Goal: Check status

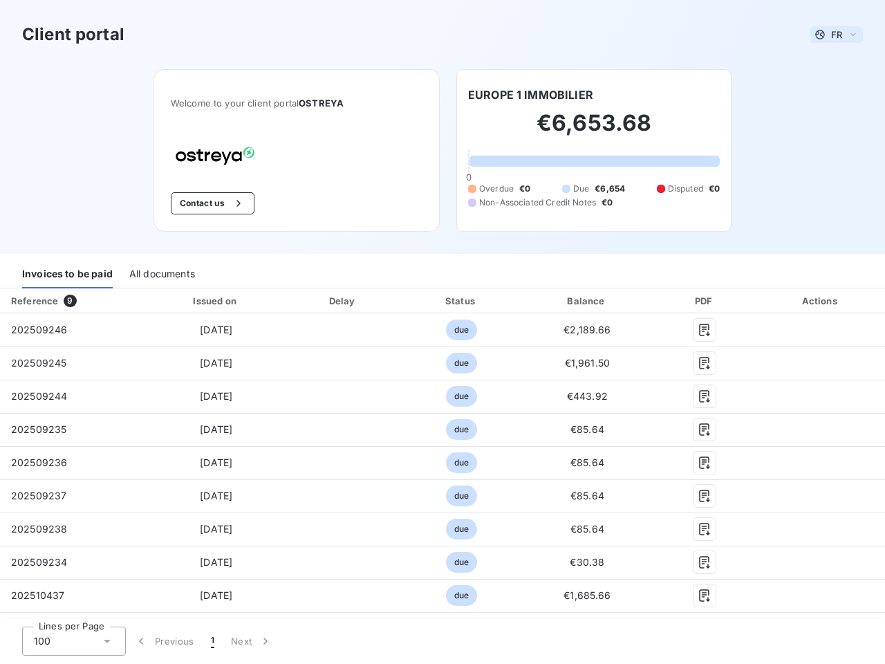
click at [831, 35] on span "FR" at bounding box center [836, 34] width 11 height 11
click at [205, 203] on button "Contact us" at bounding box center [213, 203] width 84 height 22
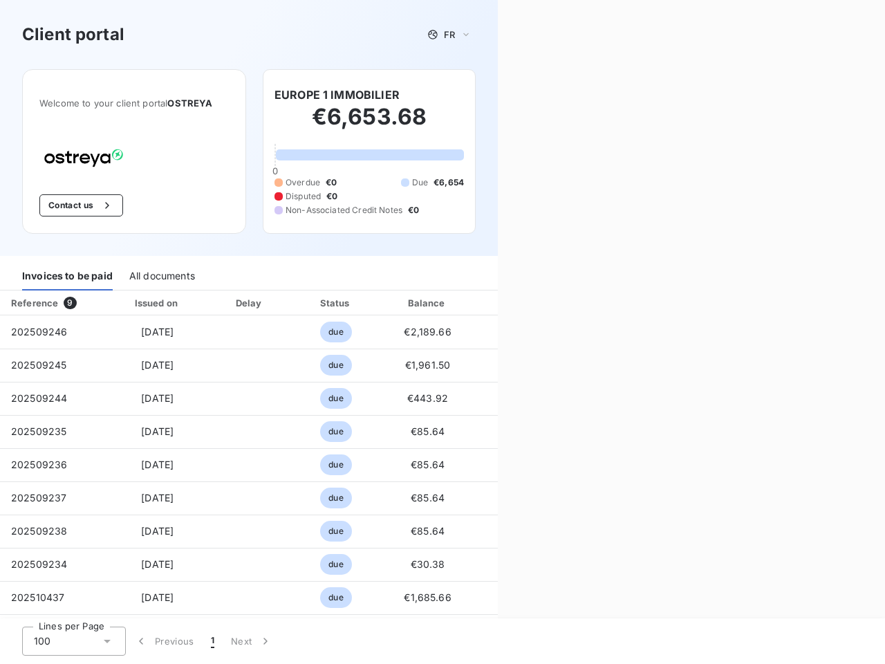
click at [525, 95] on div "Contact us Fill out the form below, and a member of our team will get back to y…" at bounding box center [691, 332] width 387 height 664
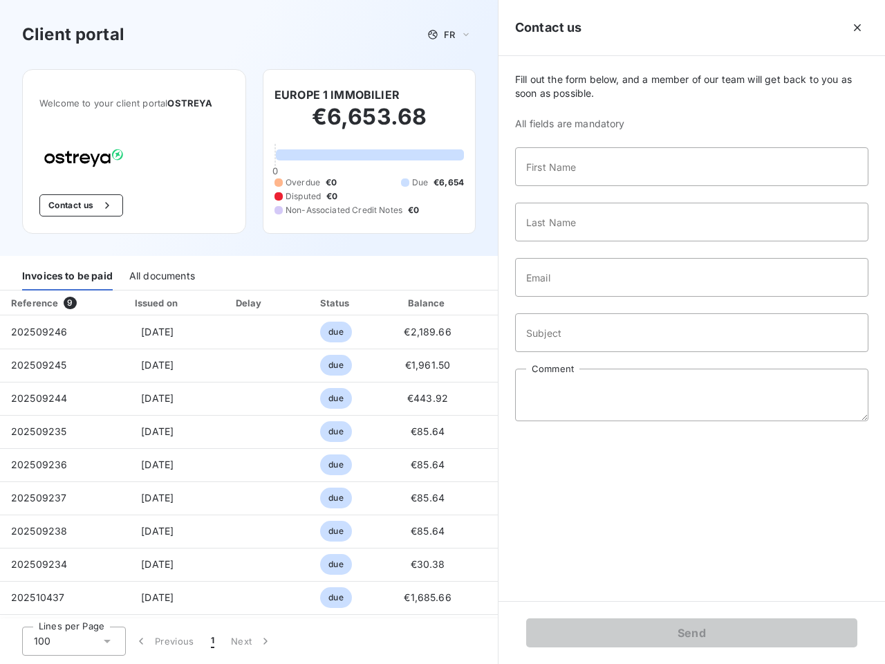
click at [67, 274] on div "Invoices to be paid" at bounding box center [67, 275] width 91 height 29
click at [161, 274] on div "All documents" at bounding box center [162, 275] width 66 height 29
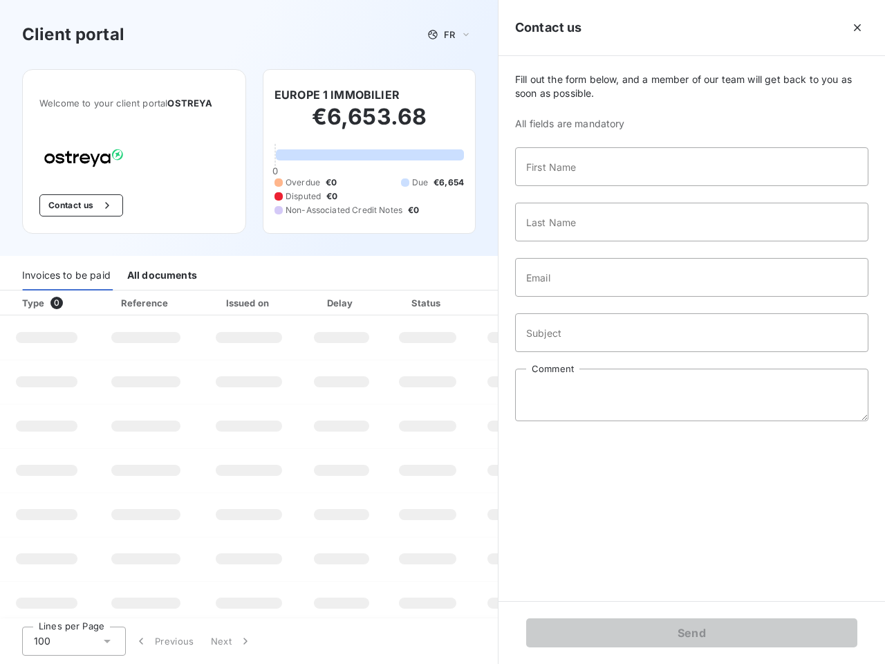
click at [72, 301] on div "Type 0" at bounding box center [52, 303] width 77 height 14
click at [213, 301] on div "Issued on" at bounding box center [248, 303] width 95 height 14
click at [338, 301] on div "Delay" at bounding box center [341, 303] width 79 height 14
click at [455, 301] on div at bounding box center [462, 303] width 14 height 14
click at [579, 301] on div "Fill out the form below, and a member of our team will get back to you as soon …" at bounding box center [692, 328] width 387 height 545
